Goal: Check status: Check status

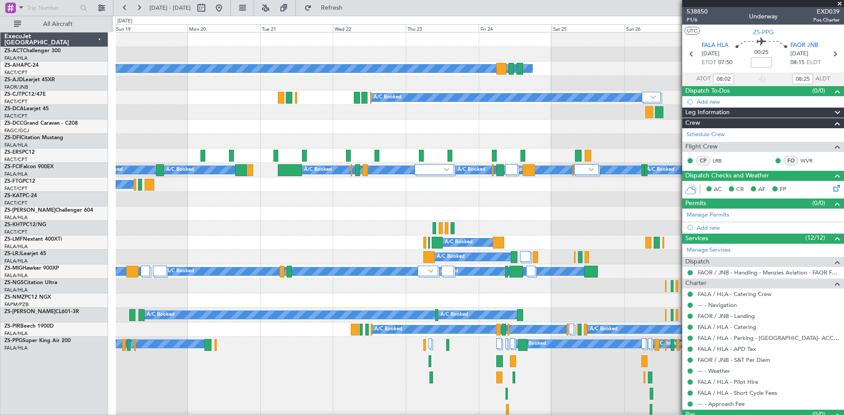
click at [840, 2] on span at bounding box center [839, 4] width 9 height 8
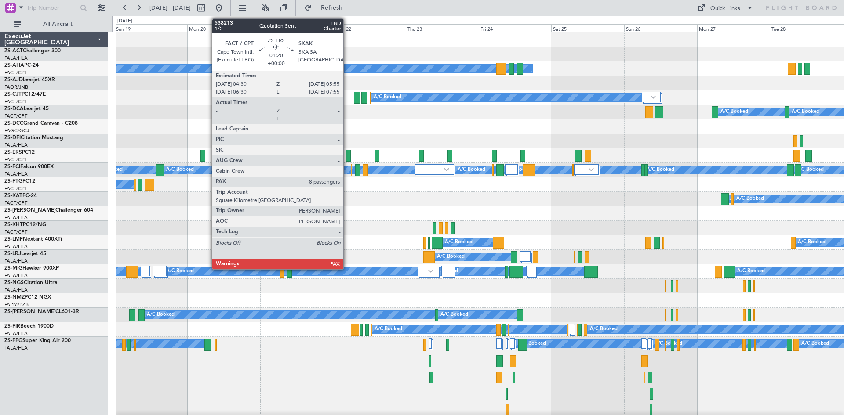
click at [347, 155] on div at bounding box center [348, 156] width 4 height 12
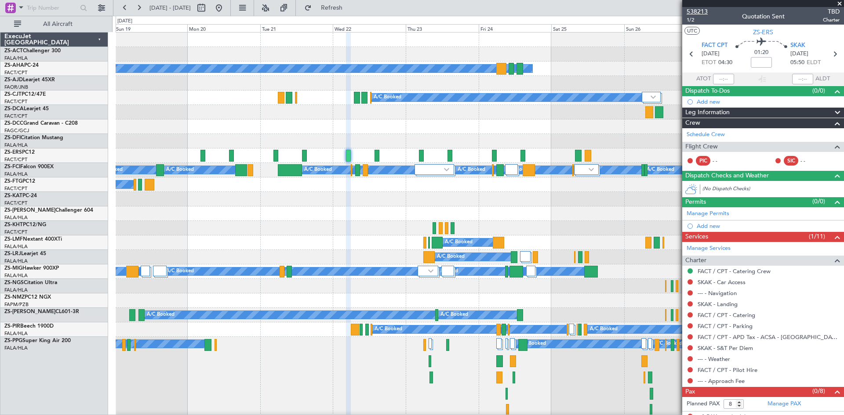
click at [698, 12] on span "538213" at bounding box center [696, 11] width 21 height 9
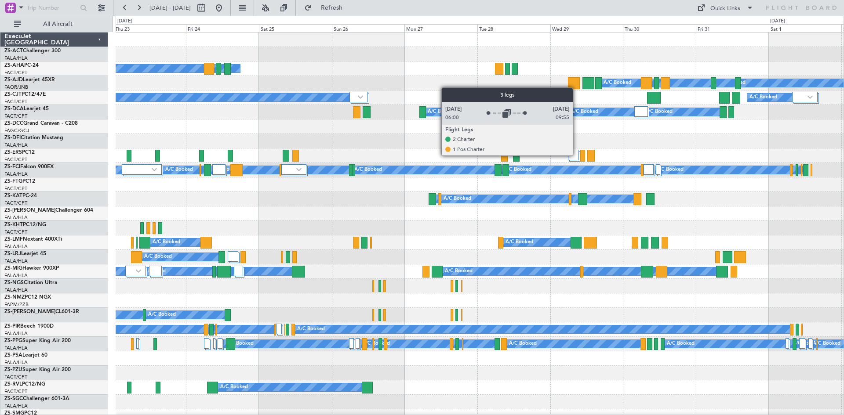
click at [575, 155] on div at bounding box center [573, 155] width 11 height 11
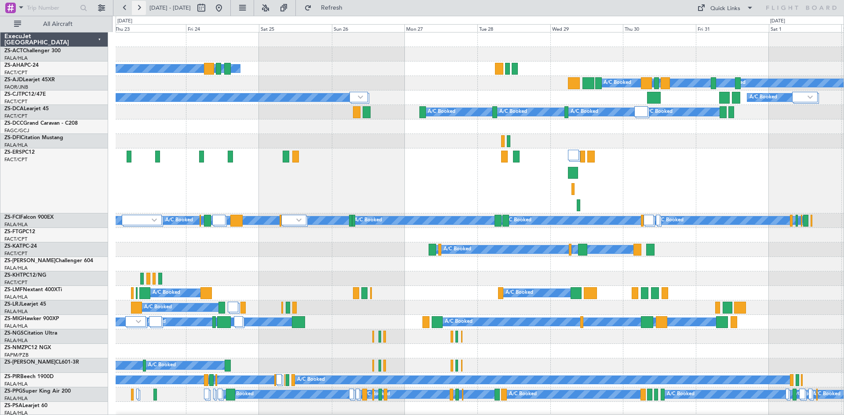
click at [138, 7] on button at bounding box center [139, 8] width 14 height 14
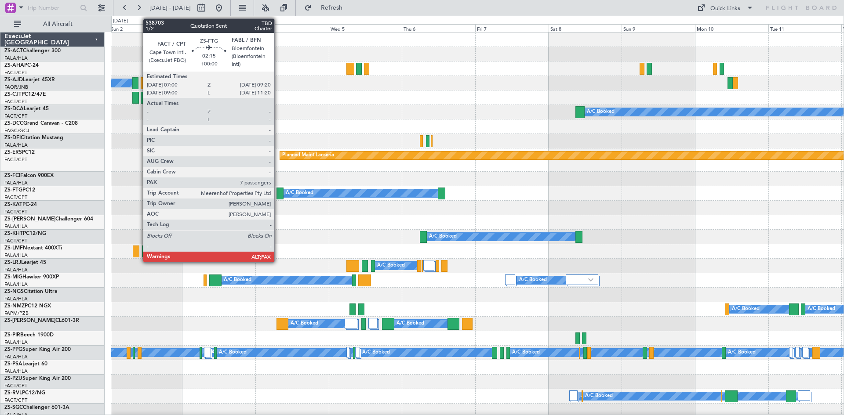
click at [278, 193] on div at bounding box center [279, 194] width 7 height 12
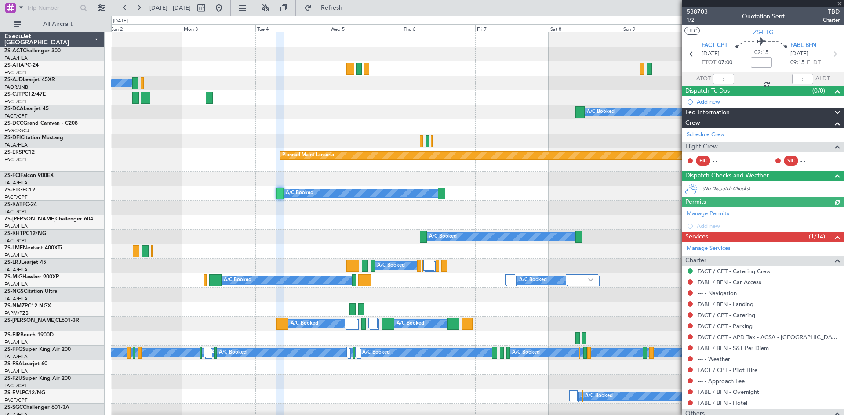
click at [697, 12] on span "538703" at bounding box center [696, 11] width 21 height 9
